Goal: Task Accomplishment & Management: Manage account settings

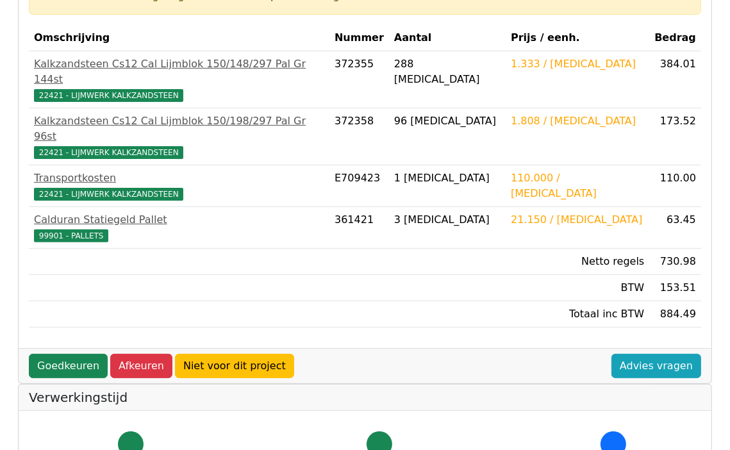
scroll to position [256, 0]
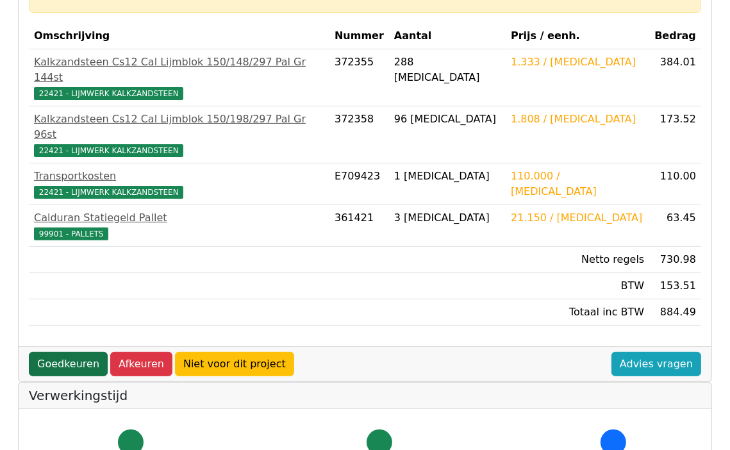
click at [57, 352] on link "Goedkeuren" at bounding box center [68, 364] width 79 height 24
